Goal: Subscribe to service/newsletter

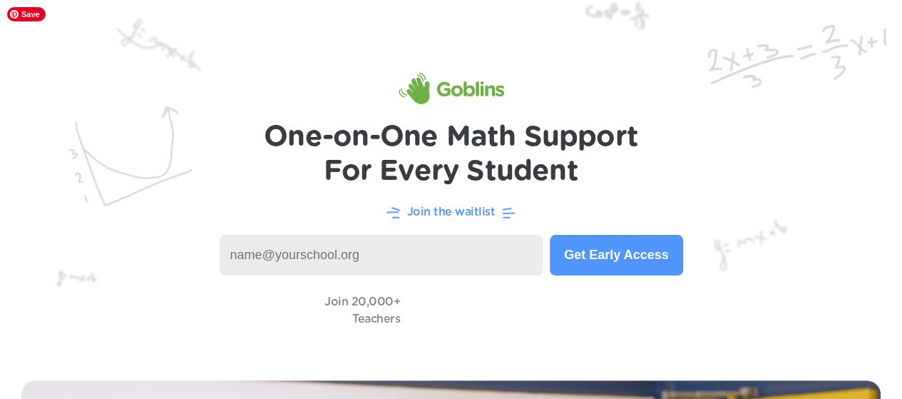
type input "[EMAIL_ADDRESS][DOMAIN_NAME]"
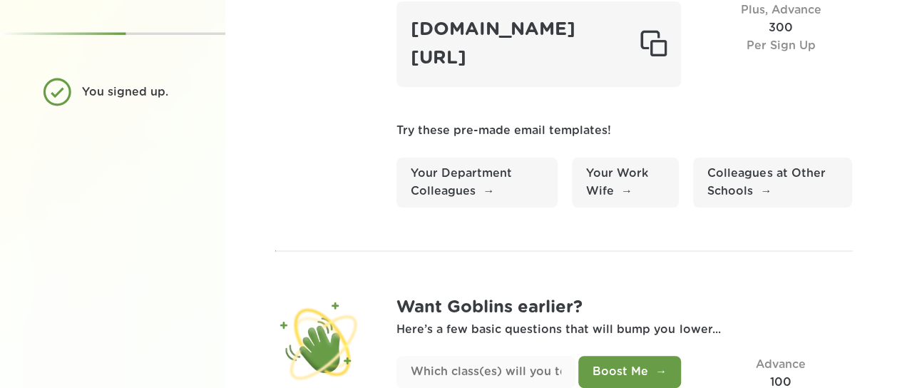
scroll to position [230, 0]
